Goal: Task Accomplishment & Management: Use online tool/utility

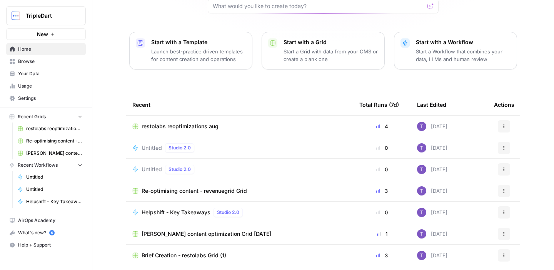
scroll to position [83, 0]
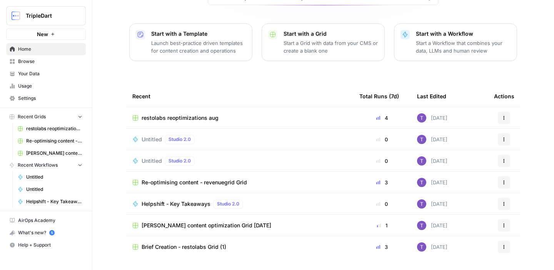
click at [47, 57] on link "Browse" at bounding box center [46, 61] width 80 height 12
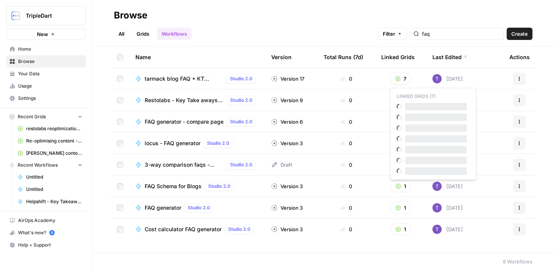
click at [401, 78] on button "7" at bounding box center [400, 79] width 21 height 12
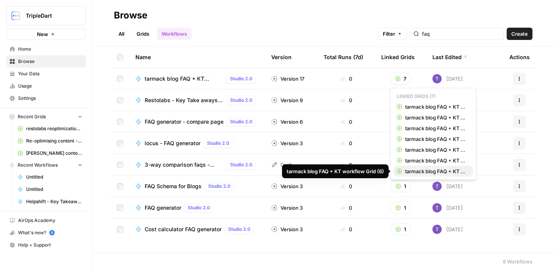
click at [422, 170] on span "tarmack blog FAQ + KT workflow Grid (6)" at bounding box center [436, 172] width 62 height 8
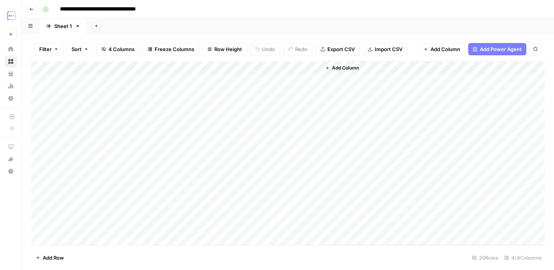
click at [30, 9] on icon "button" at bounding box center [31, 9] width 5 height 5
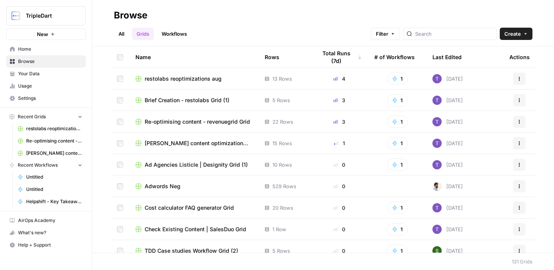
click at [176, 35] on link "Workflows" at bounding box center [174, 34] width 35 height 12
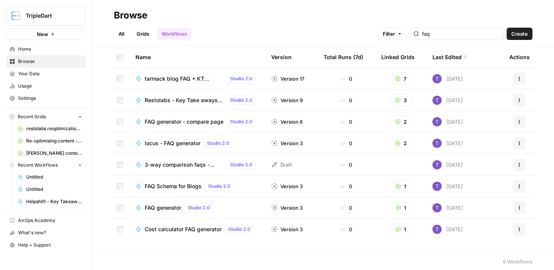
click at [175, 79] on span "tarmack blog FAQ + KT workflow" at bounding box center [184, 79] width 79 height 8
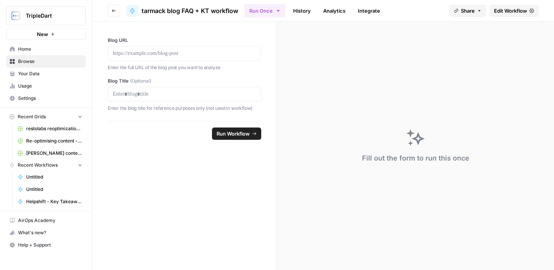
click at [506, 13] on span "Edit Workflow" at bounding box center [510, 11] width 33 height 8
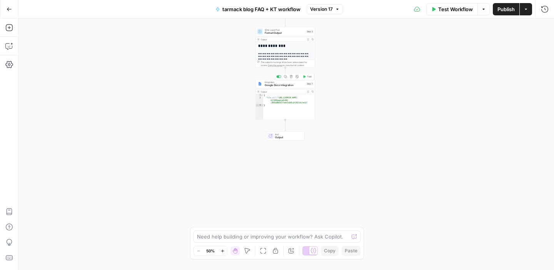
click at [277, 85] on span "Google Docs Integration" at bounding box center [285, 85] width 40 height 4
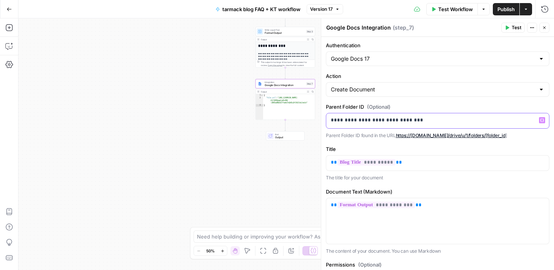
click at [399, 122] on p "**********" at bounding box center [437, 121] width 213 height 8
click at [428, 102] on div "**********" at bounding box center [437, 186] width 233 height 298
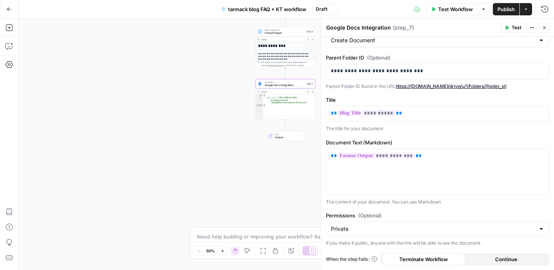
scroll to position [49, 0]
click at [420, 228] on input "Permissions (Optional)" at bounding box center [433, 230] width 204 height 8
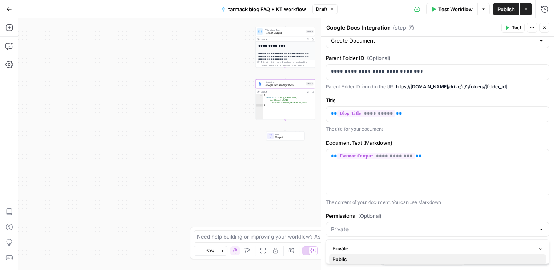
click at [404, 255] on button "Public" at bounding box center [437, 259] width 216 height 11
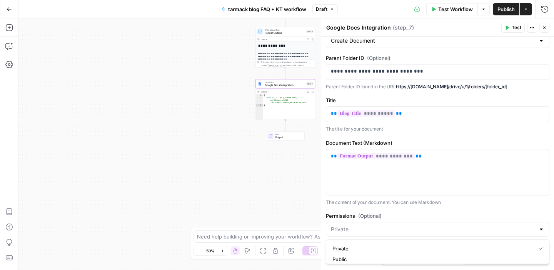
type input "Public"
click at [429, 211] on div "**********" at bounding box center [437, 137] width 233 height 298
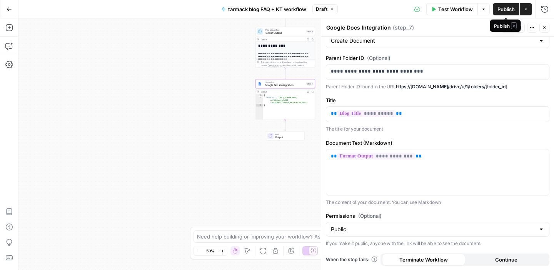
click at [505, 10] on span "Publish" at bounding box center [505, 9] width 17 height 8
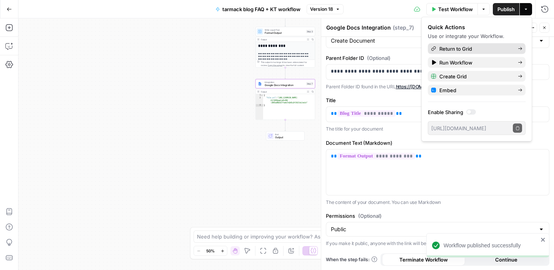
click at [498, 50] on span "Return to Grid" at bounding box center [475, 49] width 72 height 8
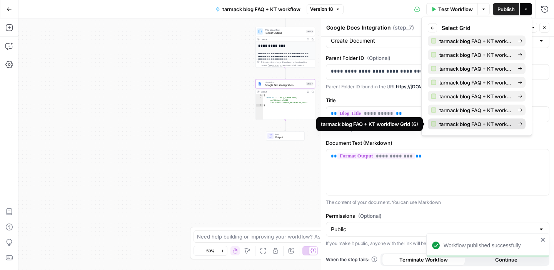
click at [477, 122] on span "tarmack blog FAQ + KT workflow Grid (6)" at bounding box center [475, 124] width 72 height 8
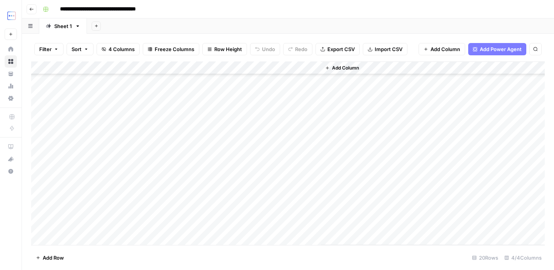
scroll to position [103, 0]
drag, startPoint x: 89, startPoint y: 80, endPoint x: 177, endPoint y: 269, distance: 208.5
click at [177, 269] on div "Filter Sort 4 Columns Freeze Columns Row Height Undo Redo Export CSV Import CSV…" at bounding box center [288, 152] width 532 height 236
click at [157, 98] on div "Add Column" at bounding box center [287, 154] width 513 height 184
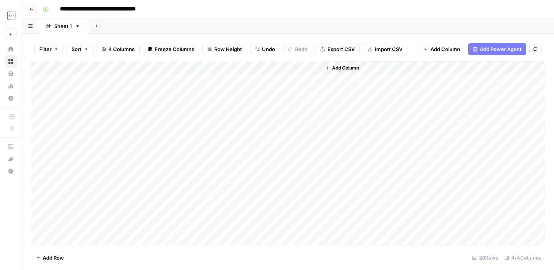
click at [95, 83] on div "Add Column" at bounding box center [287, 154] width 513 height 184
click at [90, 94] on div "Add Column" at bounding box center [287, 154] width 513 height 184
click at [147, 79] on div "Add Column" at bounding box center [287, 154] width 513 height 184
click at [86, 94] on div "Add Column" at bounding box center [287, 154] width 513 height 184
click at [141, 96] on div "Add Column" at bounding box center [287, 154] width 513 height 184
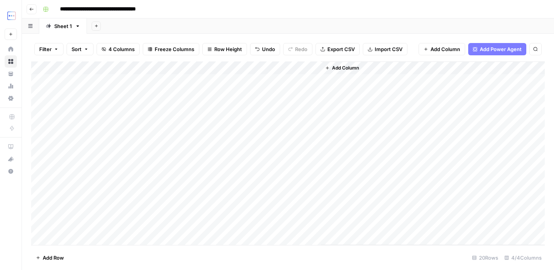
click at [70, 109] on div "Add Column" at bounding box center [287, 154] width 513 height 184
click at [140, 105] on div "Add Column" at bounding box center [287, 154] width 513 height 184
click at [78, 121] on div "Add Column" at bounding box center [287, 154] width 513 height 184
click at [145, 119] on div "Add Column" at bounding box center [287, 154] width 513 height 184
click at [71, 134] on div "Add Column" at bounding box center [287, 154] width 513 height 184
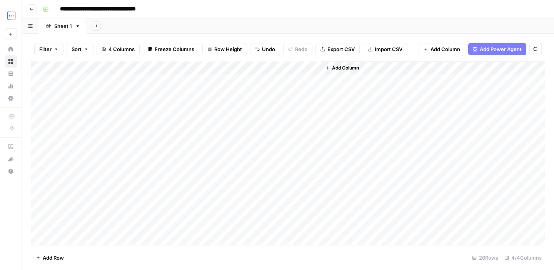
click at [139, 135] on div "Add Column" at bounding box center [287, 154] width 513 height 184
click at [73, 150] on div "Add Column" at bounding box center [287, 154] width 513 height 184
click at [133, 145] on div "Add Column" at bounding box center [287, 154] width 513 height 184
click at [84, 160] on div "Add Column" at bounding box center [287, 154] width 513 height 184
click at [127, 157] on div "Add Column" at bounding box center [287, 154] width 513 height 184
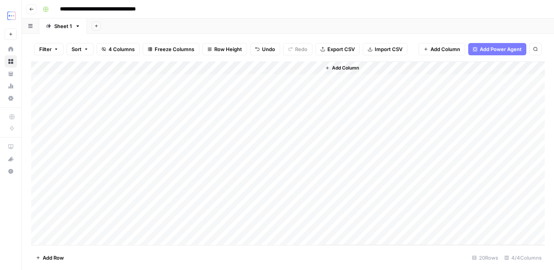
click at [89, 172] on div "Add Column" at bounding box center [287, 154] width 513 height 184
click at [138, 174] on div "Add Column" at bounding box center [287, 154] width 513 height 184
click at [78, 187] on div "Add Column" at bounding box center [287, 154] width 513 height 184
click at [145, 184] on div "Add Column" at bounding box center [287, 154] width 513 height 184
click at [66, 199] on div "Add Column" at bounding box center [287, 154] width 513 height 184
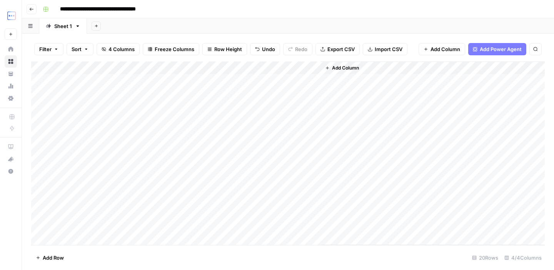
click at [124, 196] on div "Add Column" at bounding box center [287, 154] width 513 height 184
click at [84, 211] on div "Add Column" at bounding box center [287, 154] width 513 height 184
click at [143, 212] on div "Add Column" at bounding box center [287, 154] width 513 height 184
click at [70, 124] on div "Add Column" at bounding box center [287, 154] width 513 height 184
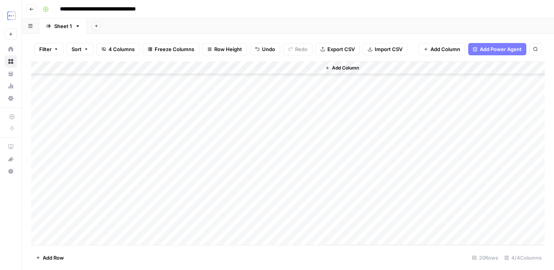
click at [139, 122] on div "Add Column" at bounding box center [287, 154] width 513 height 184
click at [89, 134] on div "Add Column" at bounding box center [287, 154] width 513 height 184
click at [134, 136] on div "Add Column" at bounding box center [287, 154] width 513 height 184
click at [67, 148] on div "Add Column" at bounding box center [287, 154] width 513 height 184
click at [137, 151] on div "Add Column" at bounding box center [287, 154] width 513 height 184
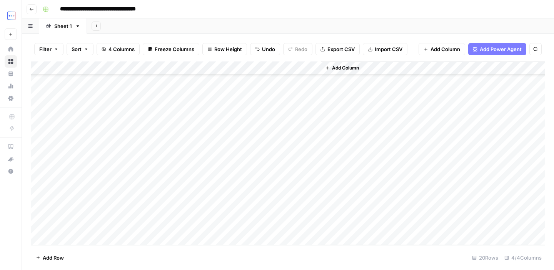
click at [78, 162] on div "Add Column" at bounding box center [287, 154] width 513 height 184
click at [143, 161] on div "Add Column" at bounding box center [287, 154] width 513 height 184
click at [94, 171] on div "Add Column" at bounding box center [287, 154] width 513 height 184
click at [148, 171] on div "Add Column" at bounding box center [287, 154] width 513 height 184
click at [89, 188] on div "Add Column" at bounding box center [287, 154] width 513 height 184
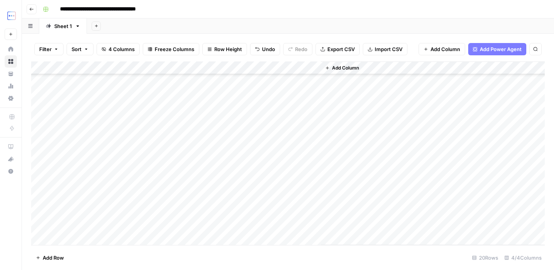
click at [137, 191] on div "Add Column" at bounding box center [287, 154] width 513 height 184
click at [91, 202] on div "Add Column" at bounding box center [287, 154] width 513 height 184
click at [137, 197] on div "Add Column" at bounding box center [287, 154] width 513 height 184
click at [62, 217] on div "Add Column" at bounding box center [287, 154] width 513 height 184
click at [160, 214] on div "Add Column" at bounding box center [287, 154] width 513 height 184
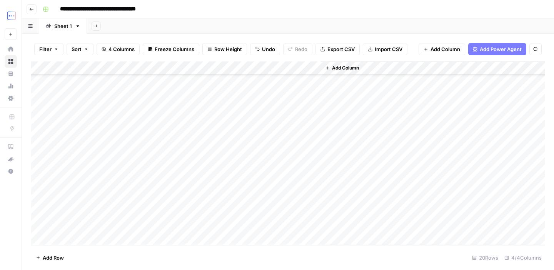
scroll to position [103, 0]
click at [75, 230] on div "Add Column" at bounding box center [287, 154] width 513 height 184
click at [140, 226] on div "Add Column" at bounding box center [287, 154] width 513 height 184
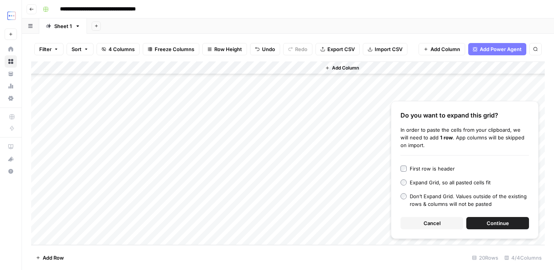
click at [416, 223] on button "Cancel" at bounding box center [431, 223] width 63 height 12
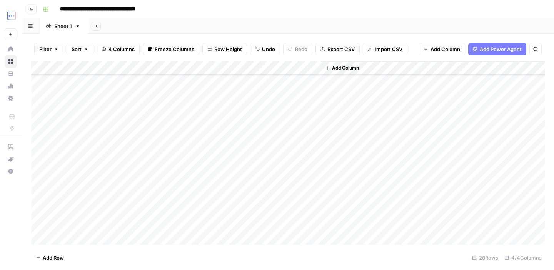
click at [157, 225] on div "Add Column" at bounding box center [287, 154] width 513 height 184
type textarea "**********"
click at [378, 203] on div "Add Column" at bounding box center [433, 154] width 224 height 184
click at [65, 239] on div "Add Column" at bounding box center [287, 154] width 513 height 184
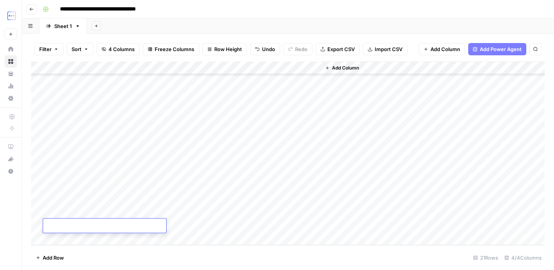
click at [65, 241] on div "Add Column" at bounding box center [287, 154] width 513 height 184
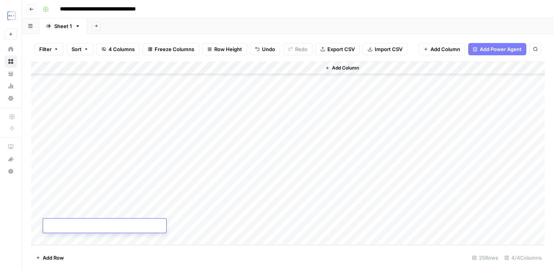
click at [67, 173] on div "Add Column" at bounding box center [287, 154] width 513 height 184
click at [130, 176] on div "Add Column" at bounding box center [287, 154] width 513 height 184
click at [93, 184] on div "Add Column" at bounding box center [287, 154] width 513 height 184
click at [145, 188] on div "Add Column" at bounding box center [287, 154] width 513 height 184
click at [77, 199] on div "Add Column" at bounding box center [287, 154] width 513 height 184
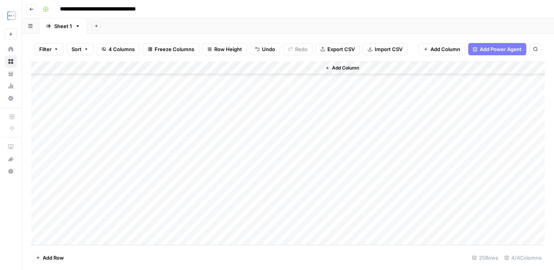
click at [132, 196] on div "Add Column" at bounding box center [287, 154] width 513 height 184
click at [65, 211] on div "Add Column" at bounding box center [287, 154] width 513 height 184
click at [146, 214] on div "Add Column" at bounding box center [287, 154] width 513 height 184
click at [77, 226] on div "Add Column" at bounding box center [287, 154] width 513 height 184
click at [132, 227] on div "Add Column" at bounding box center [287, 154] width 513 height 184
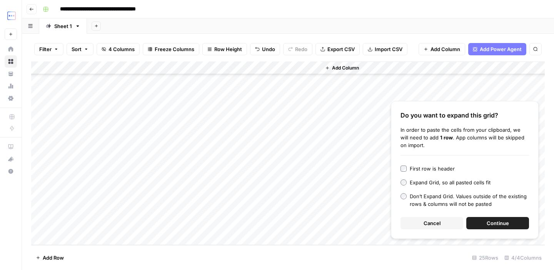
click at [436, 223] on span "Cancel" at bounding box center [431, 224] width 17 height 8
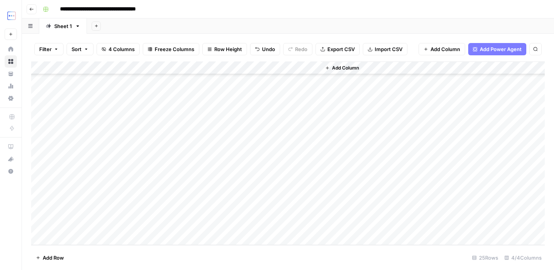
click at [161, 223] on div "Add Column" at bounding box center [287, 154] width 513 height 184
type textarea "**********"
click at [394, 210] on div "Add Column" at bounding box center [433, 154] width 224 height 184
click at [73, 241] on div "Add Column" at bounding box center [287, 154] width 513 height 184
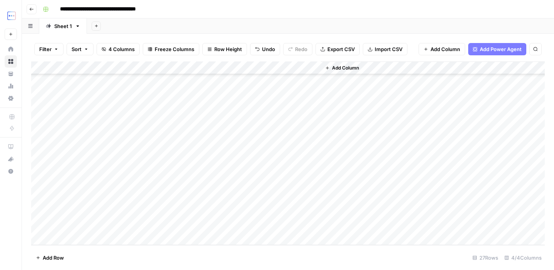
click at [73, 241] on div "Add Column" at bounding box center [287, 154] width 513 height 184
click at [90, 165] on div "Add Column" at bounding box center [287, 154] width 513 height 184
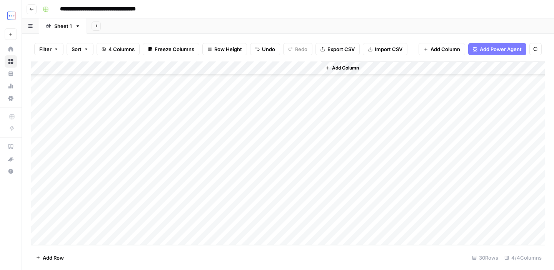
click at [85, 174] on div "Add Column" at bounding box center [287, 154] width 513 height 184
click at [122, 173] on div "Add Column" at bounding box center [287, 154] width 513 height 184
click at [80, 184] on div "Add Column" at bounding box center [287, 154] width 513 height 184
click at [135, 185] on div "Add Column" at bounding box center [287, 154] width 513 height 184
click at [82, 200] on div "Add Column" at bounding box center [287, 154] width 513 height 184
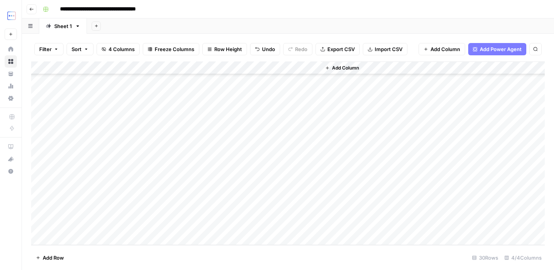
click at [149, 199] on div "Add Column" at bounding box center [287, 154] width 513 height 184
click at [77, 213] on div "Add Column" at bounding box center [287, 154] width 513 height 184
click at [140, 210] on div "Add Column" at bounding box center [287, 154] width 513 height 184
click at [245, 67] on div "Add Column" at bounding box center [287, 154] width 513 height 184
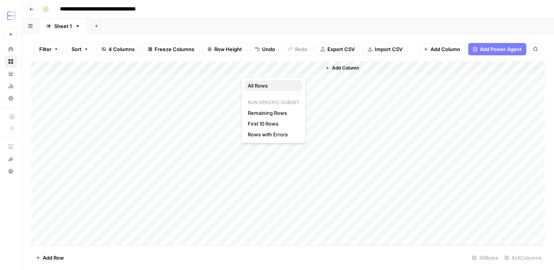
click at [254, 84] on span "All Rows" at bounding box center [272, 86] width 48 height 8
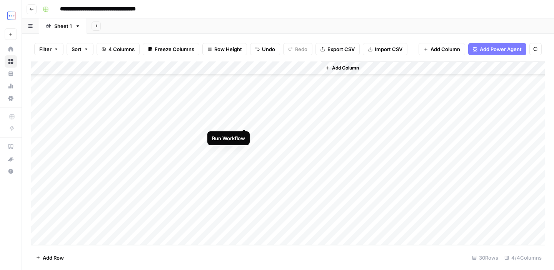
click at [243, 122] on div "Add Column" at bounding box center [287, 154] width 513 height 184
click at [234, 121] on div "Add Column" at bounding box center [287, 154] width 513 height 184
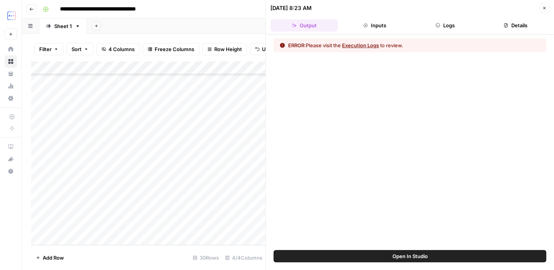
click at [362, 45] on button "Execution Logs" at bounding box center [360, 46] width 37 height 8
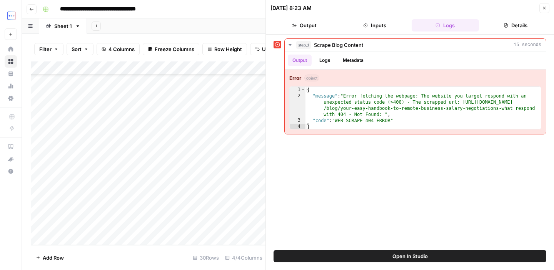
click at [95, 120] on div "Add Column" at bounding box center [148, 154] width 234 height 184
